Goal: Information Seeking & Learning: Learn about a topic

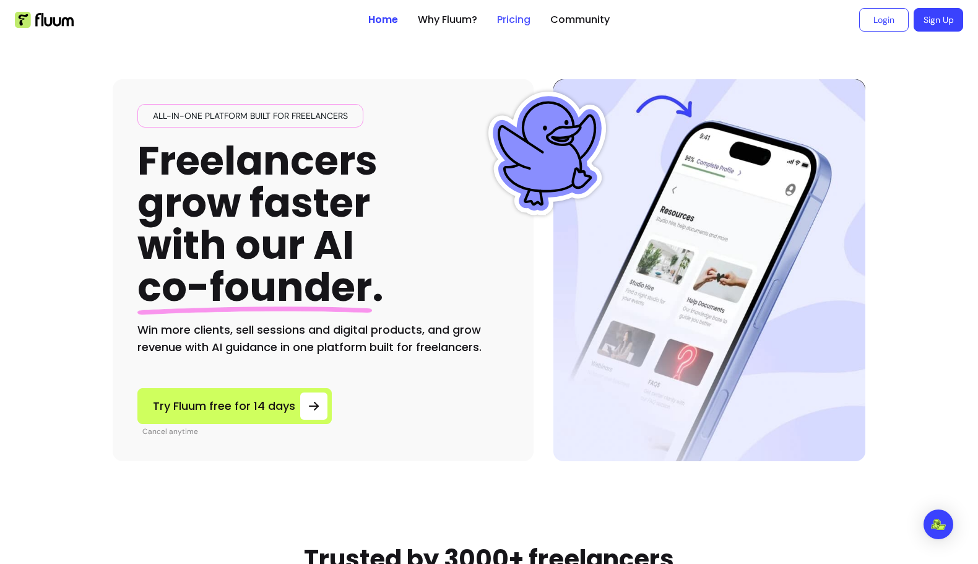
click at [500, 22] on link "Pricing" at bounding box center [513, 19] width 33 height 15
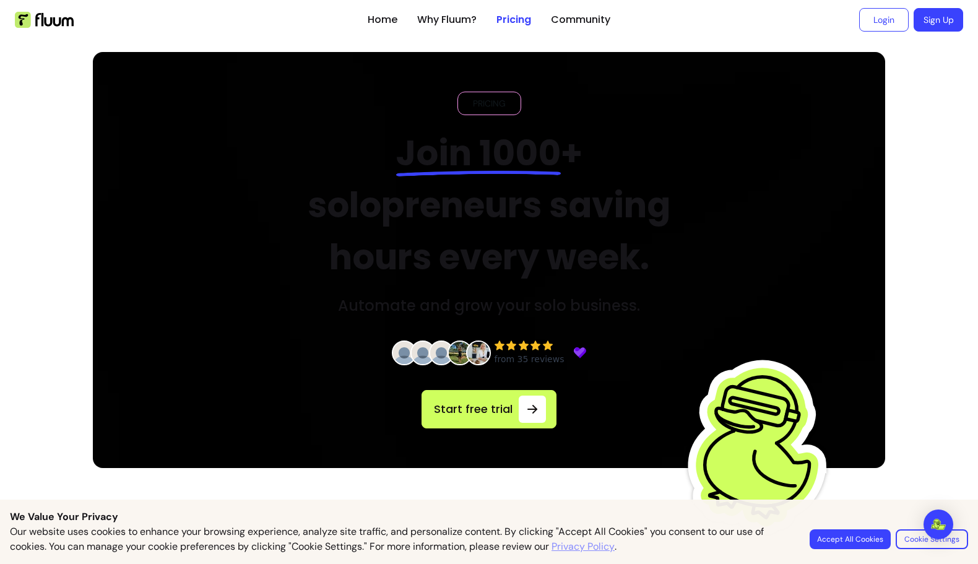
click at [49, 28] on ul at bounding box center [186, 20] width 343 height 40
click at [53, 22] on img at bounding box center [44, 20] width 59 height 16
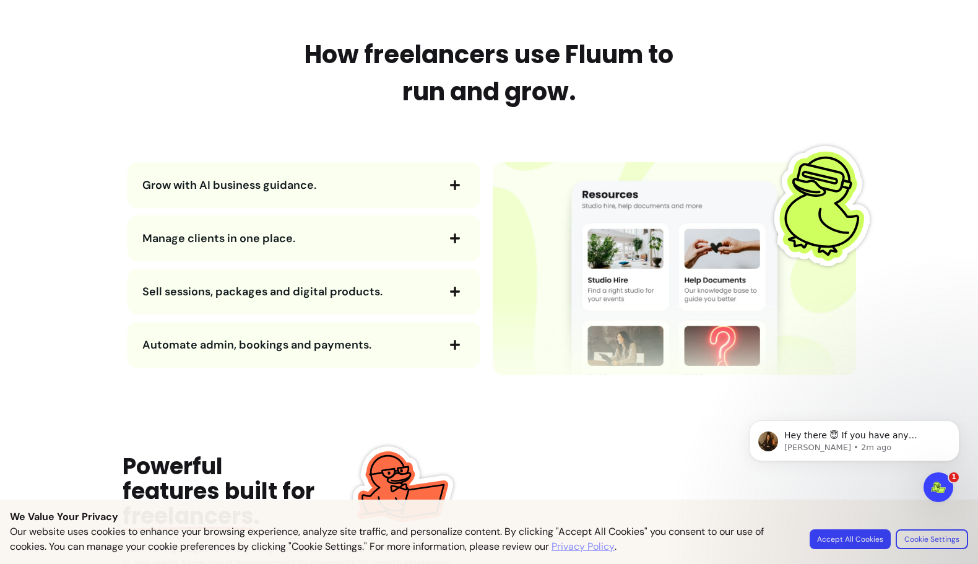
scroll to position [1299, 0]
click at [197, 243] on span "Manage clients in one place." at bounding box center [218, 237] width 153 height 15
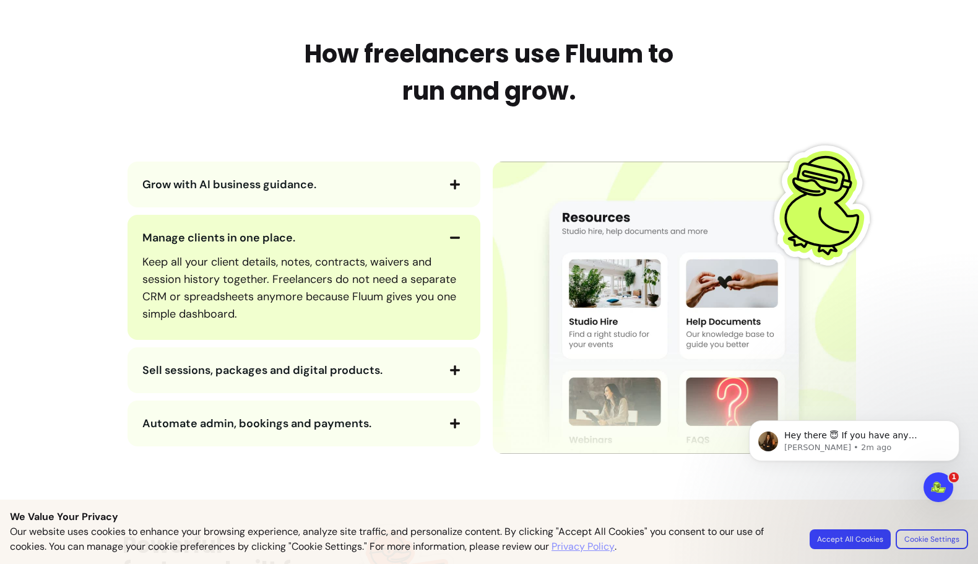
click at [194, 242] on span "Manage clients in one place." at bounding box center [218, 237] width 153 height 15
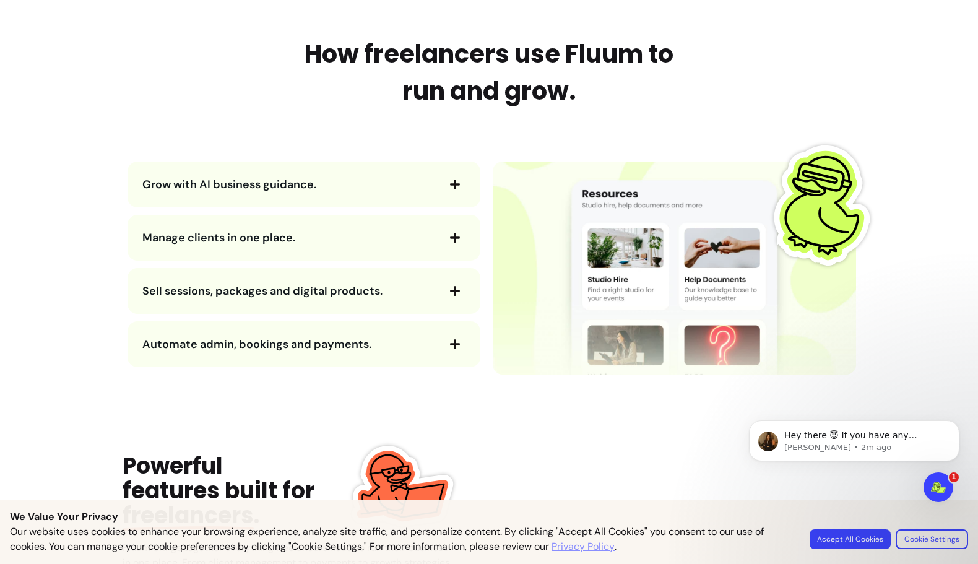
click at [226, 295] on span "Sell sessions, packages and digital products." at bounding box center [262, 290] width 240 height 15
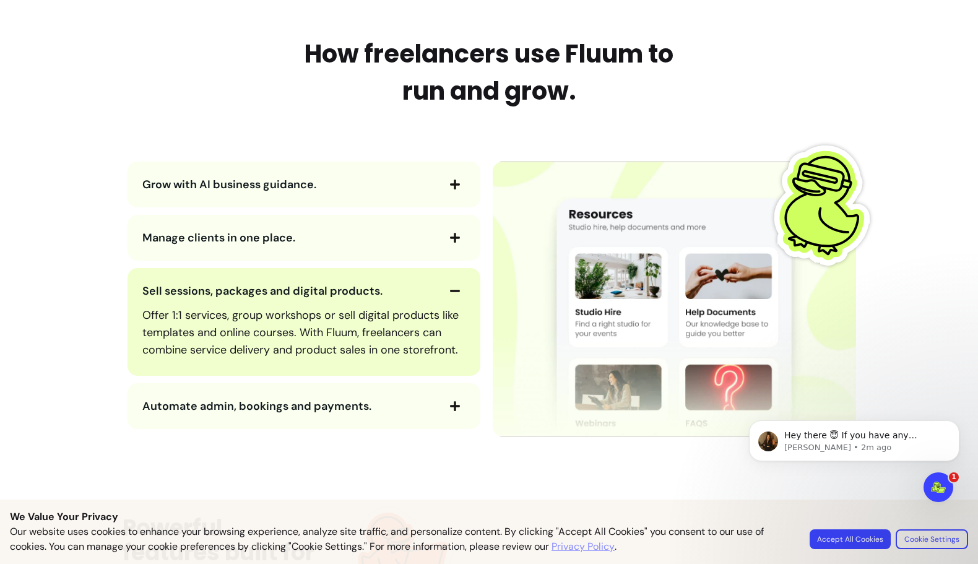
click at [226, 295] on span "Sell sessions, packages and digital products." at bounding box center [262, 290] width 240 height 15
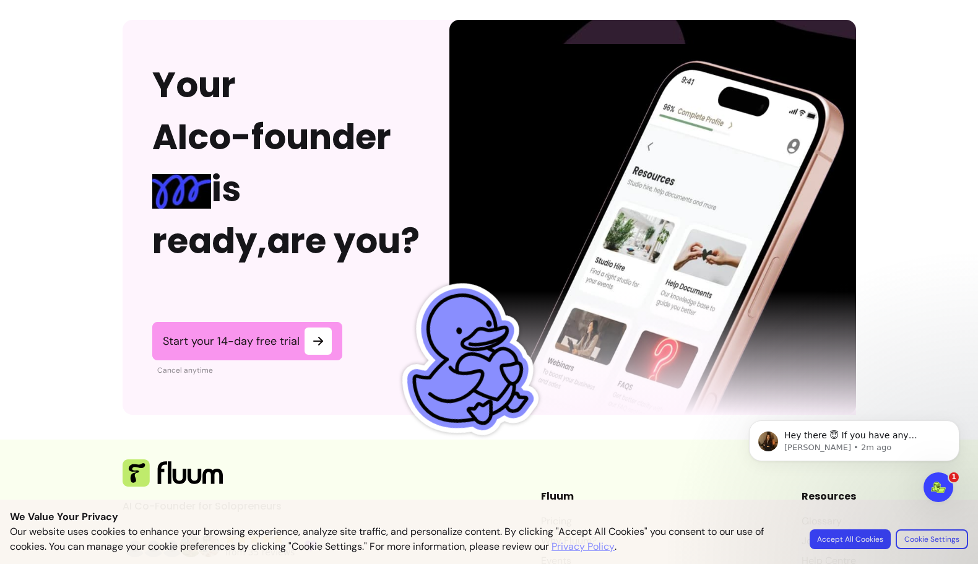
scroll to position [3080, 0]
